Goal: Task Accomplishment & Management: Use online tool/utility

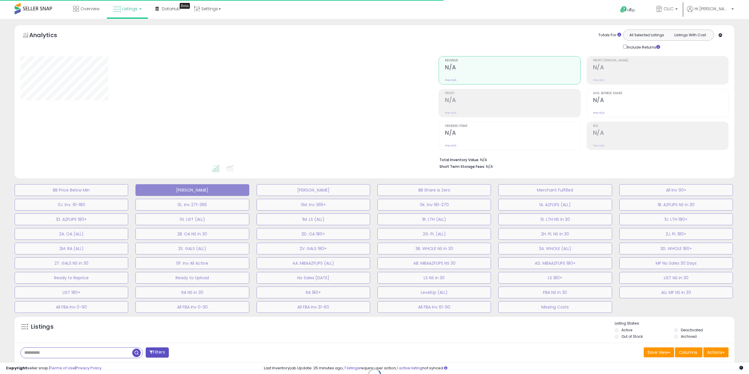
type input "**********"
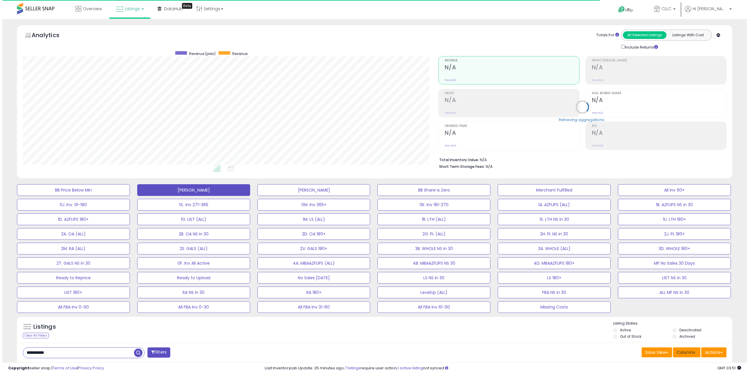
scroll to position [120, 416]
click at [707, 353] on button "Actions" at bounding box center [711, 353] width 25 height 10
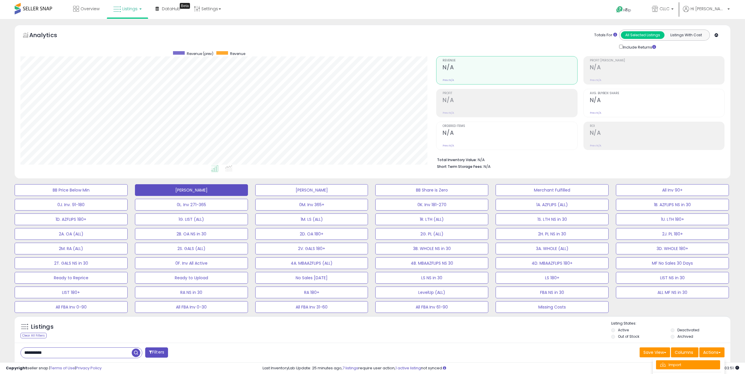
click at [695, 365] on link "Import" at bounding box center [688, 364] width 64 height 9
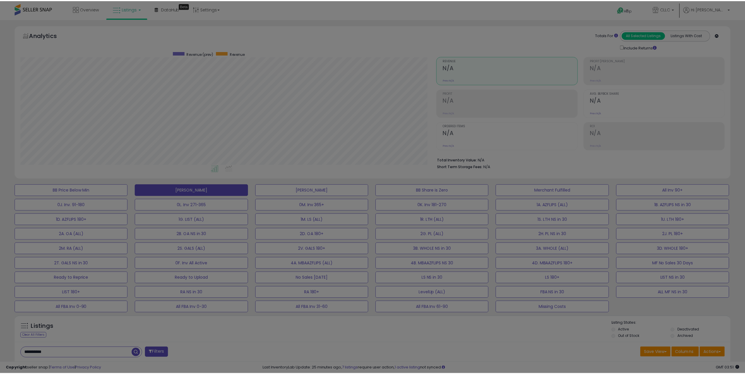
scroll to position [120, 418]
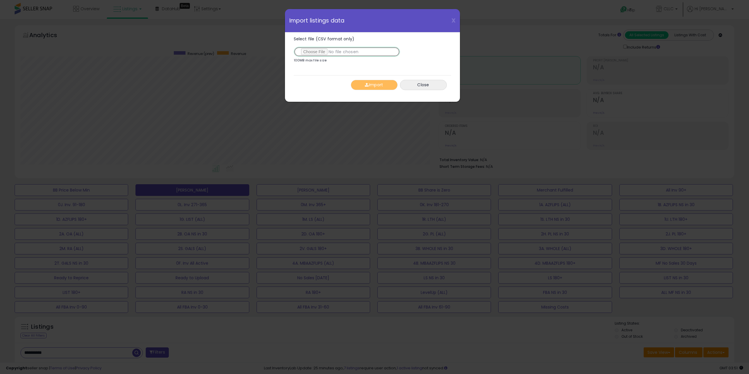
click at [312, 51] on input "Select file (CSV format only)" at bounding box center [347, 52] width 106 height 10
type input "**********"
click at [372, 86] on button "Import" at bounding box center [374, 85] width 47 height 10
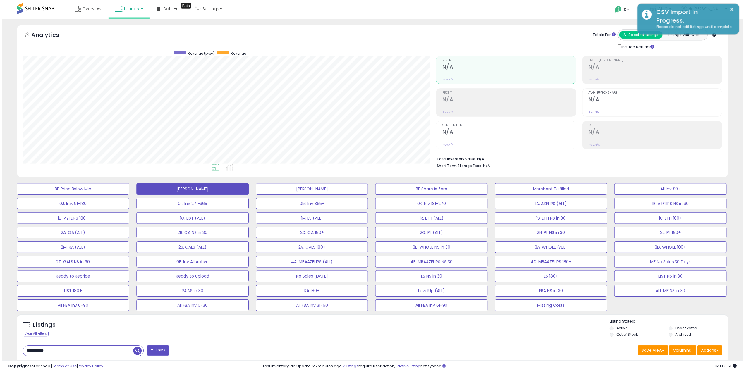
scroll to position [292429, 292134]
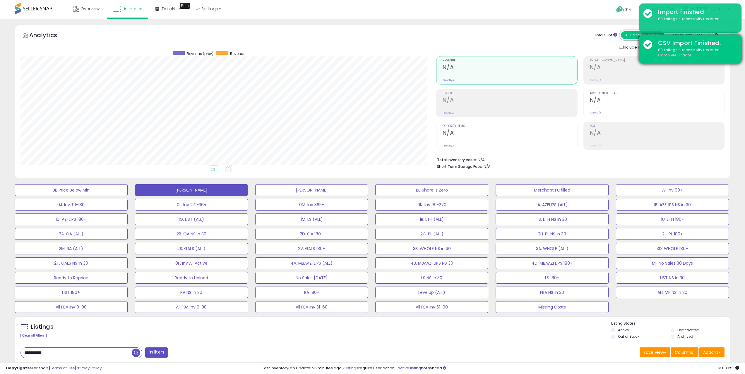
click at [666, 56] on u "Complete Update" at bounding box center [674, 55] width 33 height 5
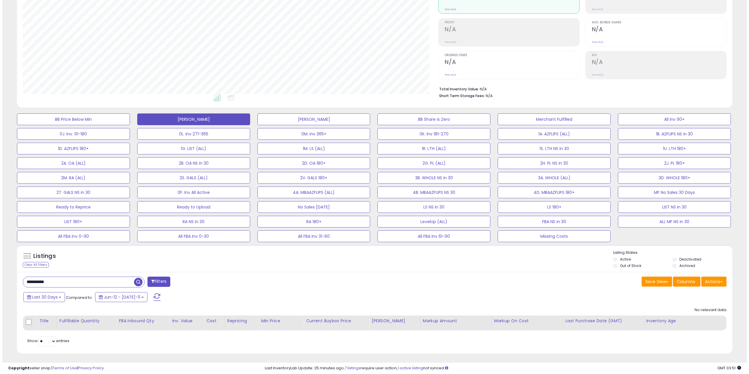
scroll to position [72, 0]
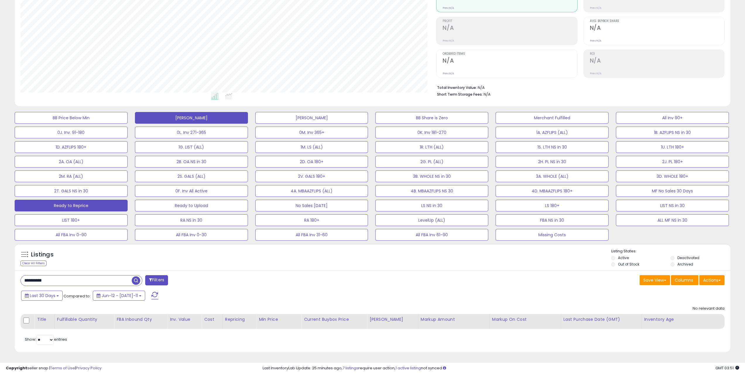
click at [84, 124] on button "Ready to Reprice" at bounding box center [71, 118] width 113 height 12
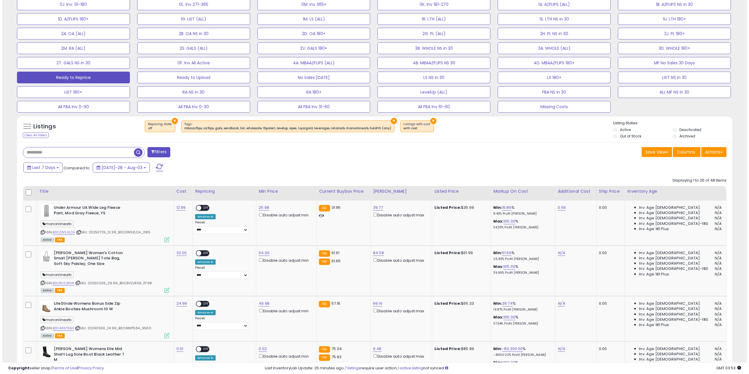
scroll to position [189, 0]
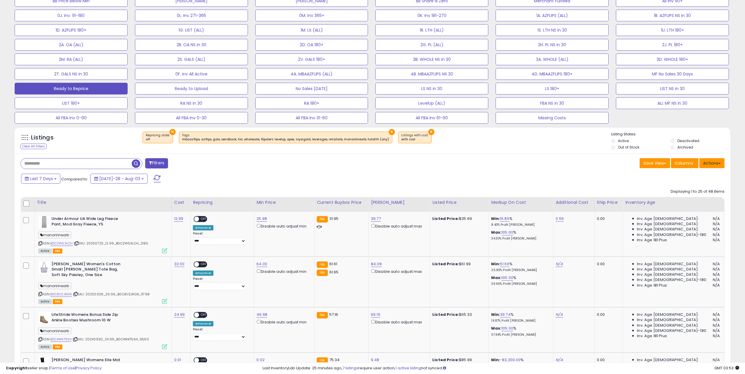
click at [720, 167] on button "Actions" at bounding box center [711, 163] width 25 height 10
click at [696, 189] on link "Export Visible Columns" at bounding box center [688, 190] width 64 height 9
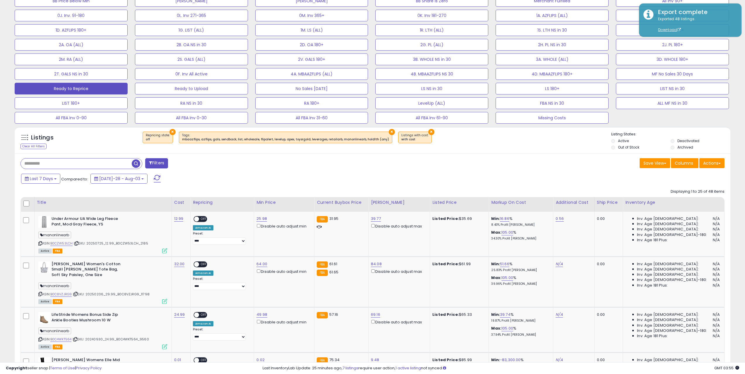
click at [545, 163] on div "Save View Save As New View Columns Actions Import" at bounding box center [550, 163] width 356 height 11
click at [712, 160] on button "Actions" at bounding box center [711, 163] width 25 height 10
click at [692, 179] on link "Import" at bounding box center [688, 175] width 64 height 9
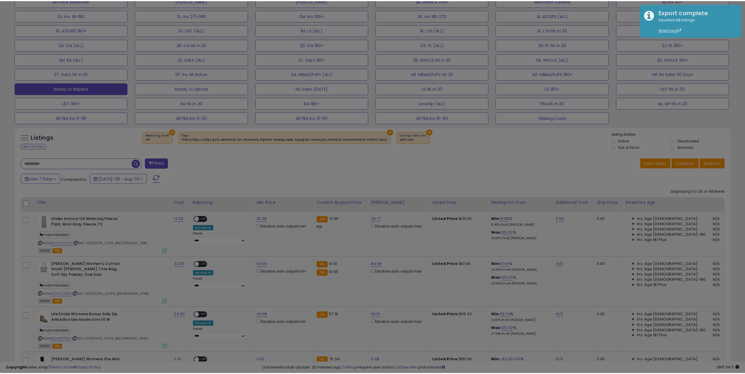
scroll to position [120, 418]
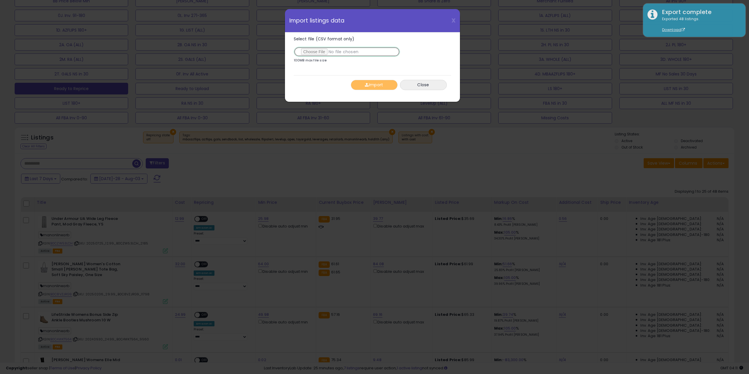
click at [319, 56] on input "Select file (CSV format only)" at bounding box center [347, 52] width 106 height 10
type input "**********"
click at [357, 86] on button "Import" at bounding box center [374, 85] width 47 height 10
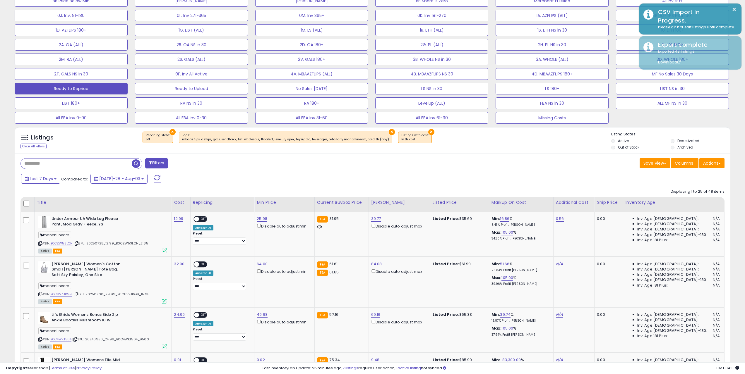
scroll to position [292429, 292134]
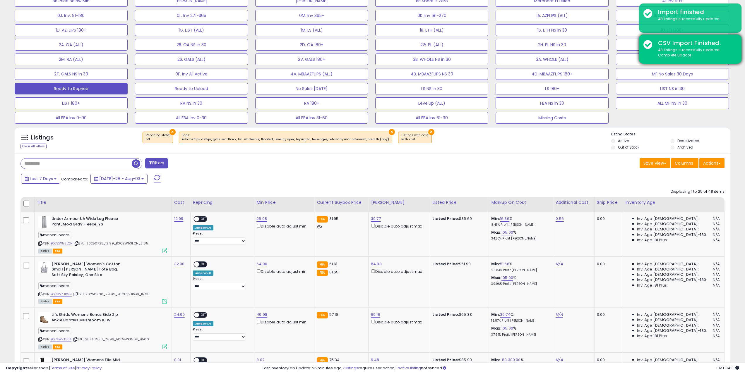
click at [674, 58] on div "48 listings successfully updated. Complete Update" at bounding box center [694, 52] width 83 height 11
click at [677, 56] on u "Complete Update" at bounding box center [674, 55] width 33 height 5
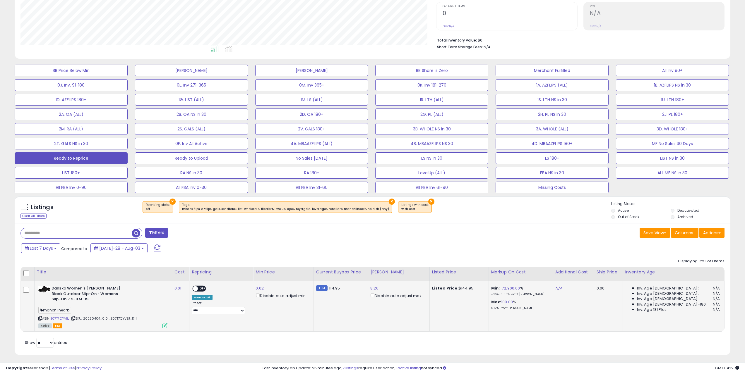
scroll to position [123, 0]
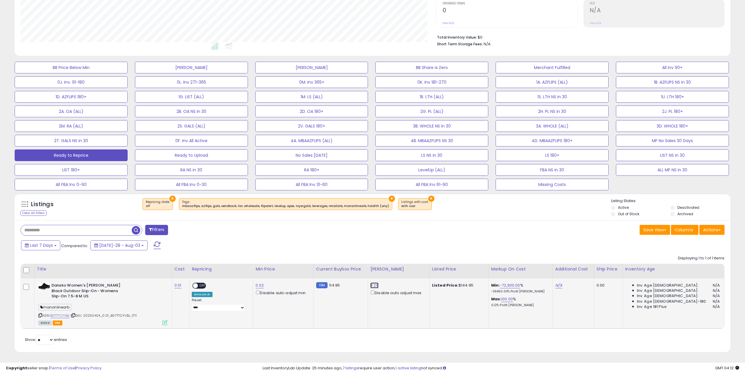
click at [378, 286] on link "8.26" at bounding box center [374, 286] width 8 height 6
click at [402, 260] on button "submit" at bounding box center [407, 264] width 10 height 9
drag, startPoint x: 386, startPoint y: 265, endPoint x: 245, endPoint y: 258, distance: 140.6
click at [196, 335] on div "Displaying 1 to 1 of 1 items Title Cost ASIN:" at bounding box center [108, 340] width 176 height 10
type input "***"
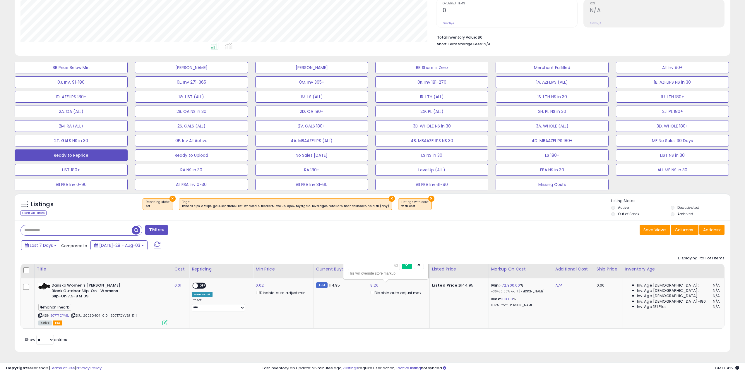
click button "submit" at bounding box center [407, 264] width 10 height 9
click at [264, 285] on link "0.02" at bounding box center [259, 286] width 8 height 6
drag, startPoint x: 212, startPoint y: 273, endPoint x: 156, endPoint y: 275, distance: 56.8
click at [162, 274] on table "Title Cost" at bounding box center [372, 296] width 704 height 65
type input "***"
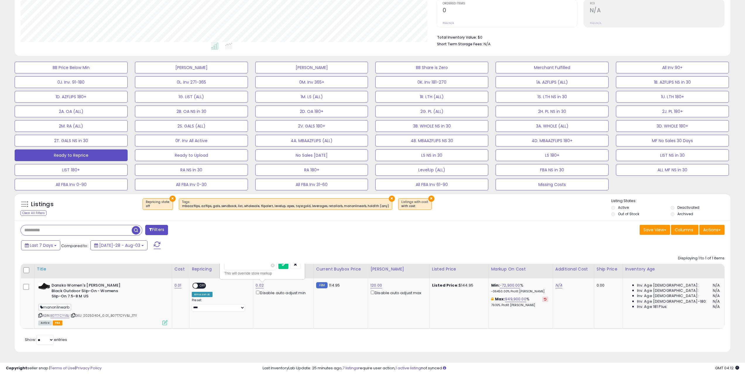
click button "submit" at bounding box center [283, 264] width 10 height 9
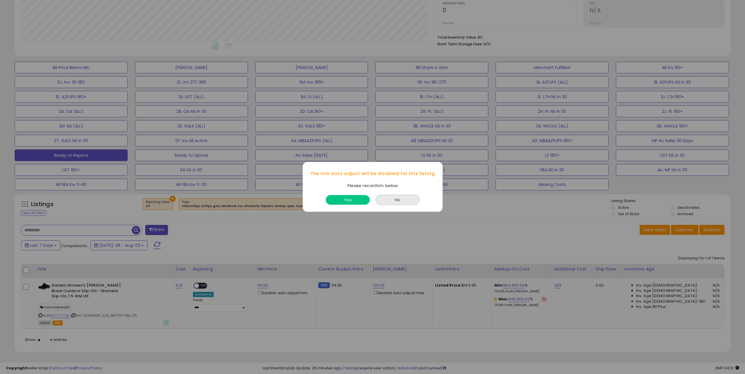
click at [342, 202] on button "Yes" at bounding box center [348, 200] width 44 height 10
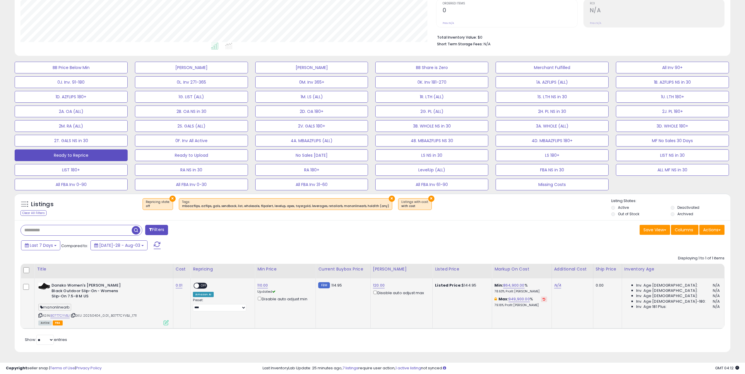
click at [209, 285] on span "OFF" at bounding box center [203, 285] width 9 height 5
click at [216, 309] on select "**********" at bounding box center [219, 307] width 53 height 7
select select "********"
click at [202, 304] on select "**********" at bounding box center [219, 307] width 53 height 7
click at [150, 250] on button at bounding box center [157, 246] width 15 height 12
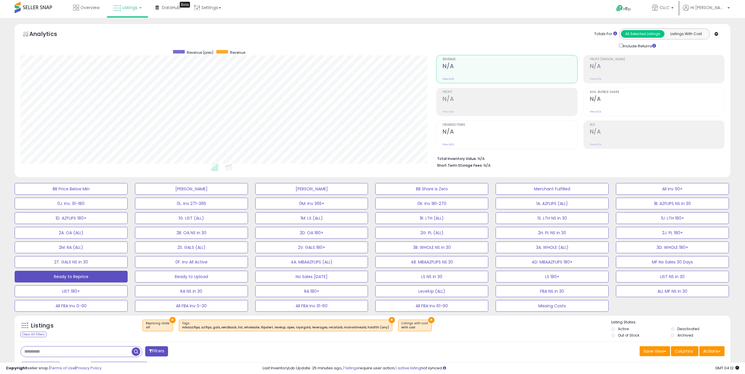
scroll to position [0, 0]
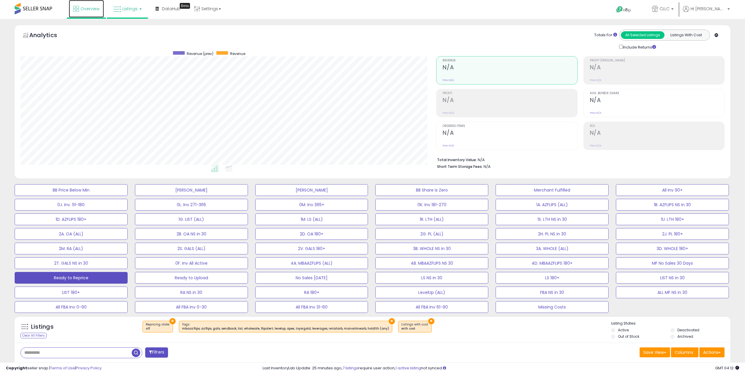
click at [100, 13] on link "Overview" at bounding box center [86, 9] width 35 height 18
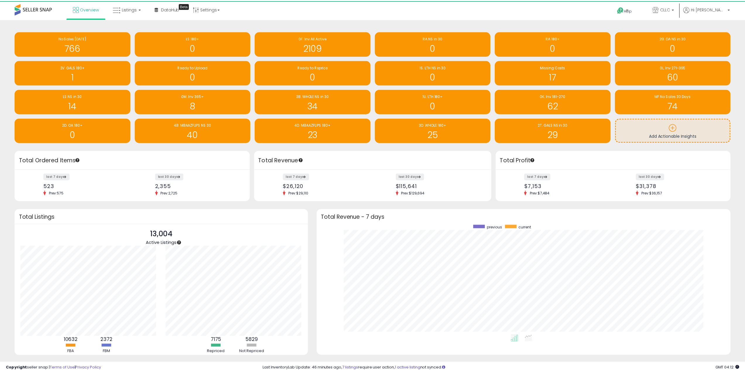
scroll to position [292438, 292147]
